Goal: Task Accomplishment & Management: Manage account settings

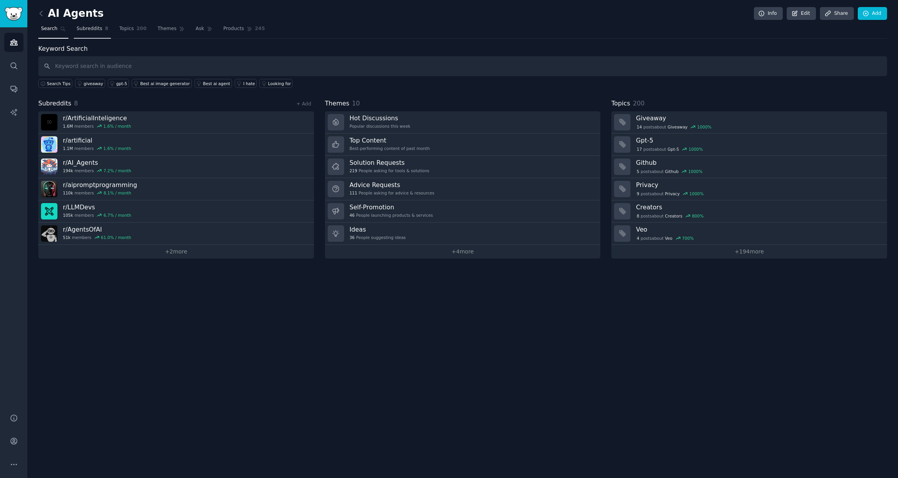
click at [93, 29] on span "Subreddits" at bounding box center [90, 28] width 26 height 7
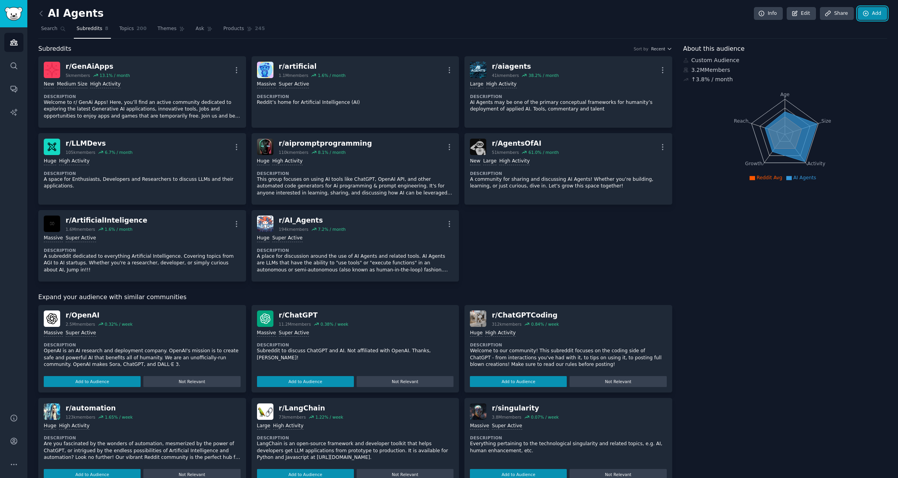
click at [872, 16] on link "Add" at bounding box center [871, 13] width 29 height 13
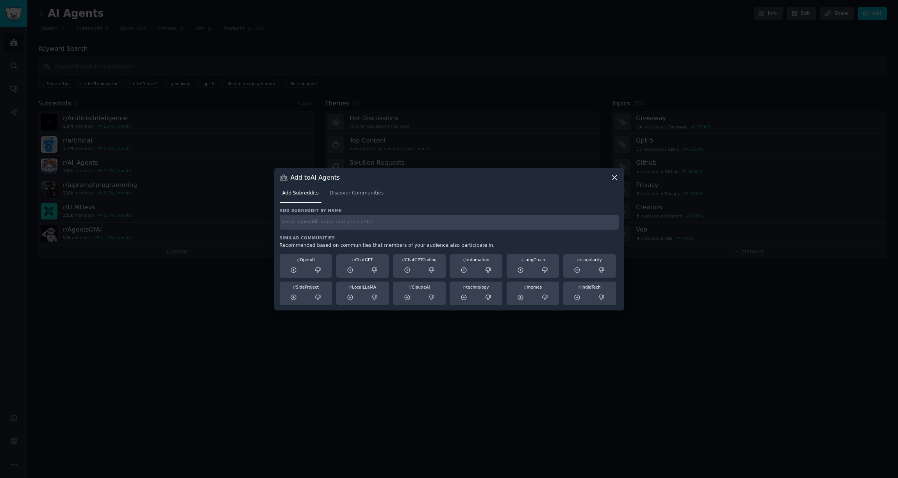
click at [375, 225] on input "text" at bounding box center [449, 222] width 339 height 15
type input "llmops"
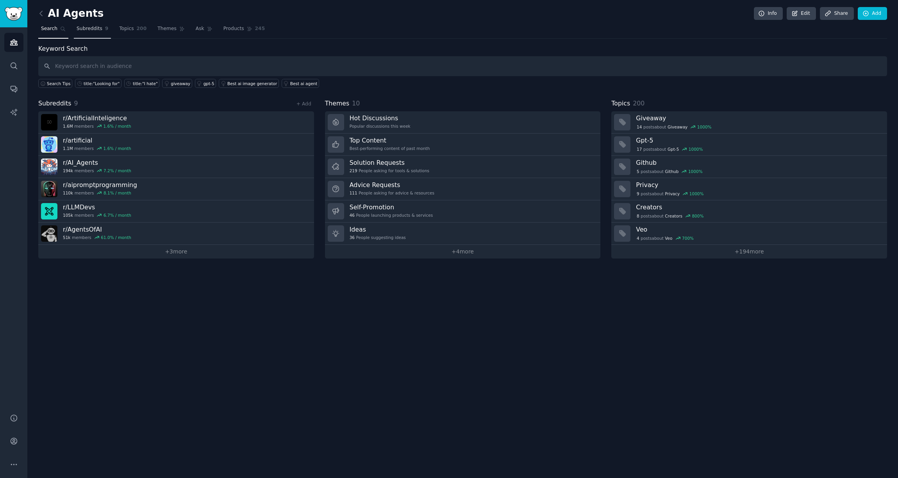
click at [105, 27] on span "9" at bounding box center [107, 28] width 4 height 7
